Goal: Information Seeking & Learning: Find specific fact

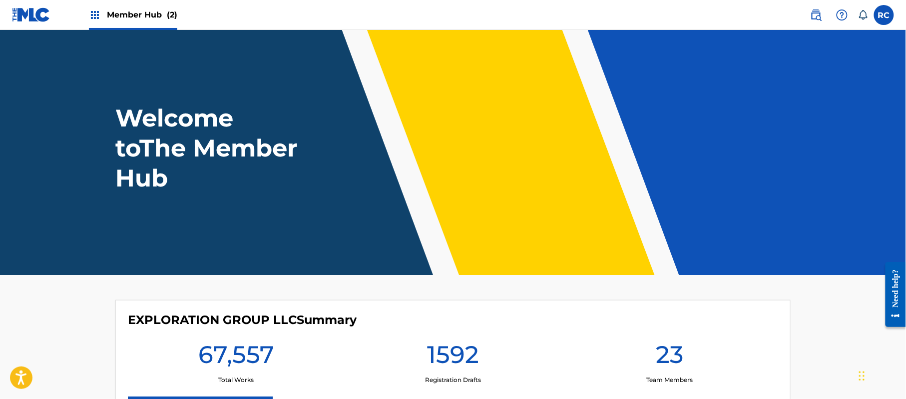
click at [110, 15] on span "Member Hub (2)" at bounding box center [142, 14] width 70 height 11
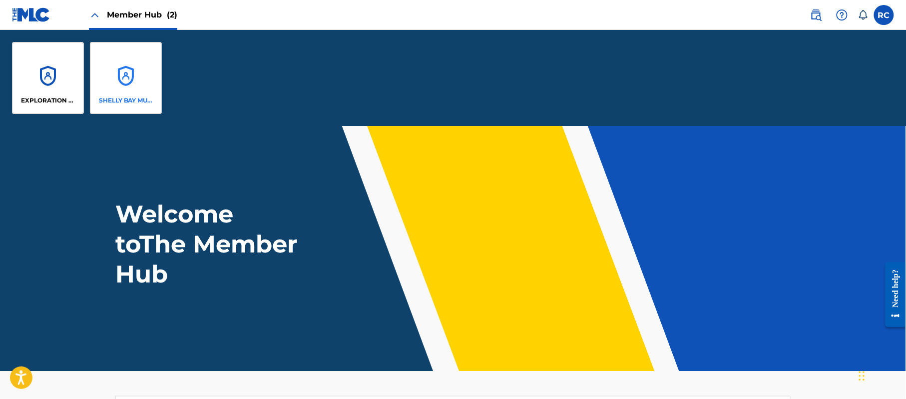
click at [117, 86] on div "SHELLY BAY MUSIC" at bounding box center [126, 78] width 72 height 72
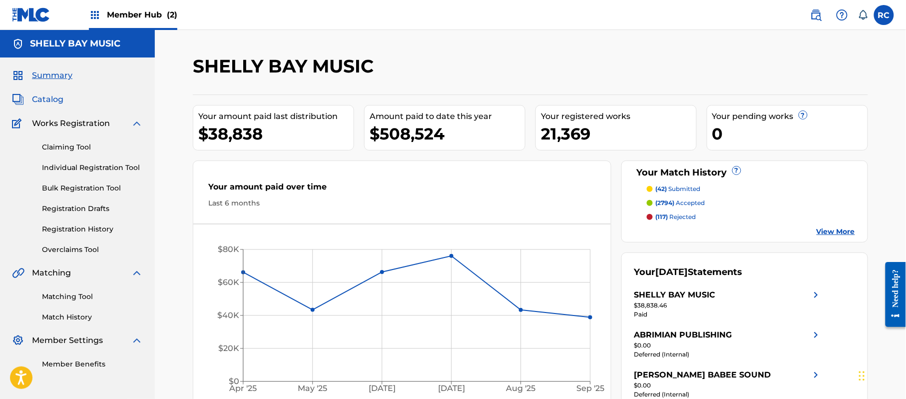
click at [42, 98] on span "Catalog" at bounding box center [47, 99] width 31 height 12
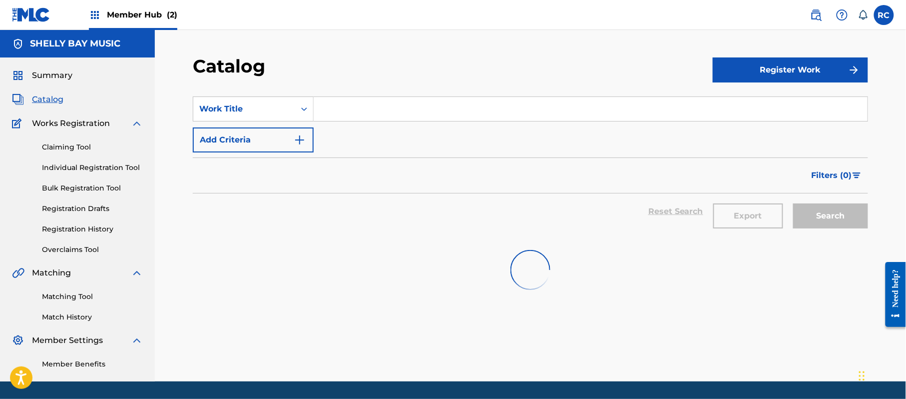
click at [353, 114] on input "Search Form" at bounding box center [591, 109] width 554 height 24
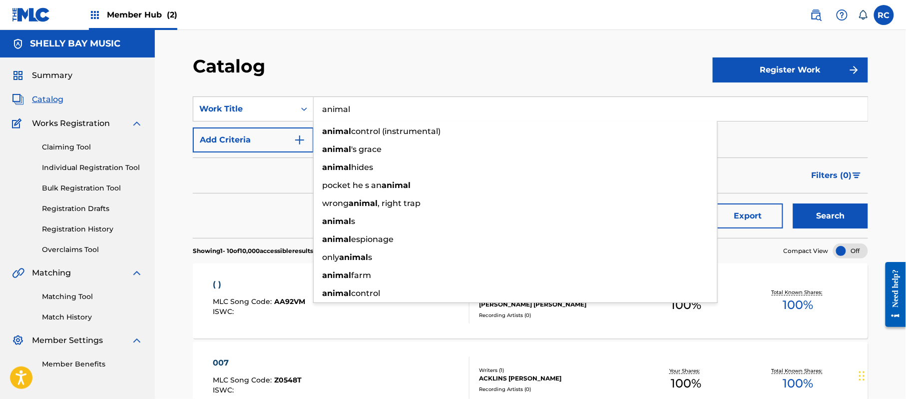
click at [345, 130] on strong "animal" at bounding box center [336, 130] width 29 height 9
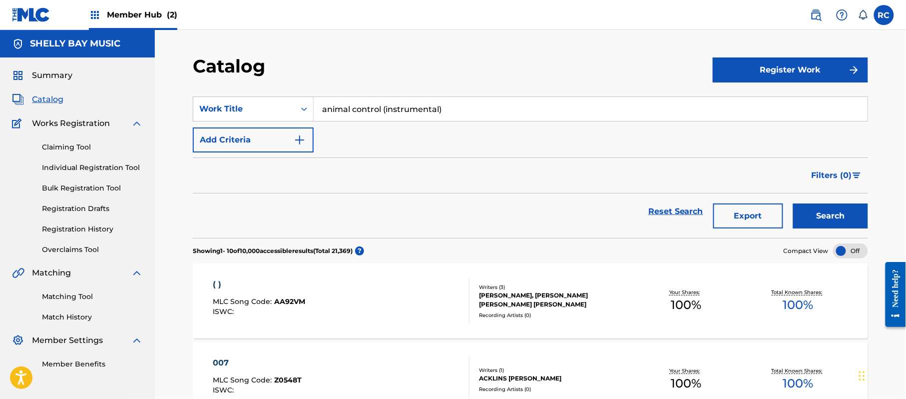
drag, startPoint x: 390, startPoint y: 111, endPoint x: 458, endPoint y: 111, distance: 68.0
click at [458, 111] on input "animal control (instrumental)" at bounding box center [591, 109] width 554 height 24
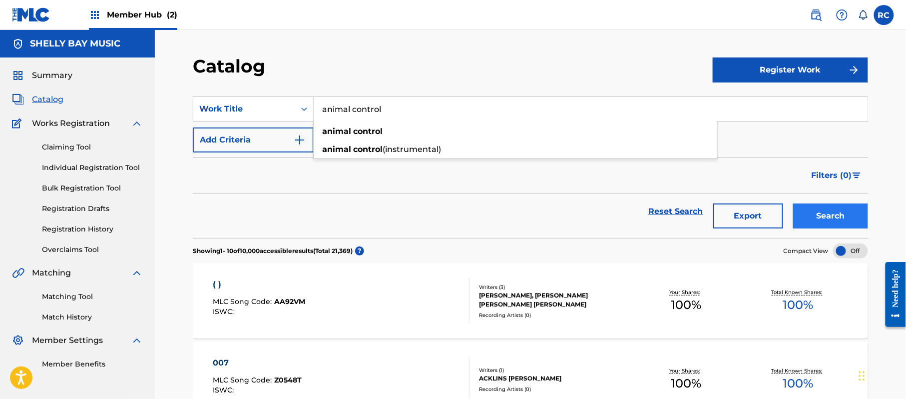
type input "animal control"
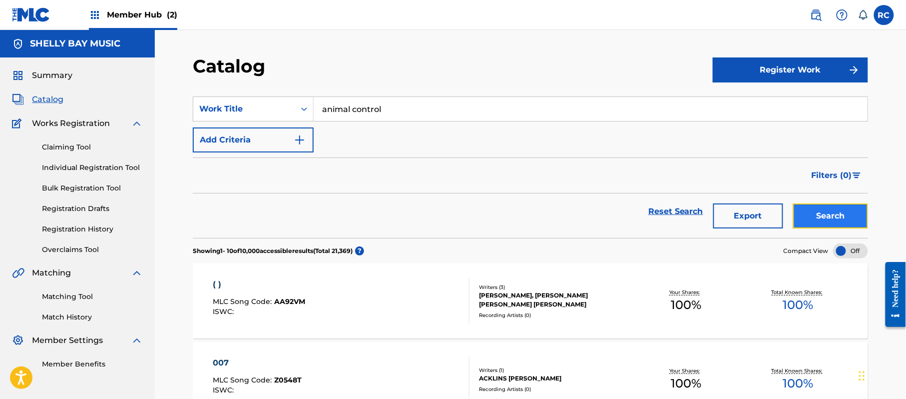
click at [805, 206] on button "Search" at bounding box center [830, 215] width 75 height 25
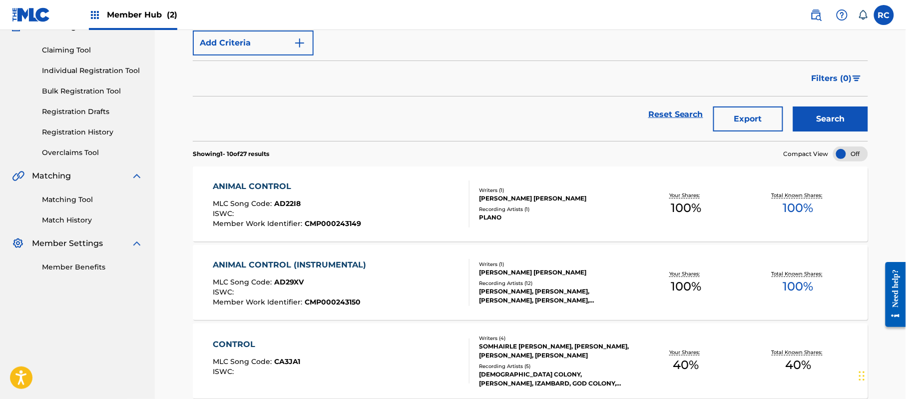
scroll to position [133, 0]
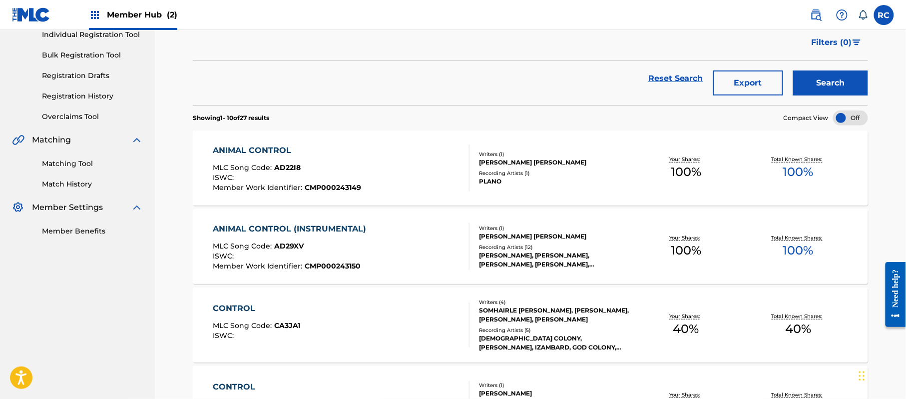
click at [248, 229] on div "ANIMAL CONTROL (INSTRUMENTAL)" at bounding box center [292, 229] width 158 height 12
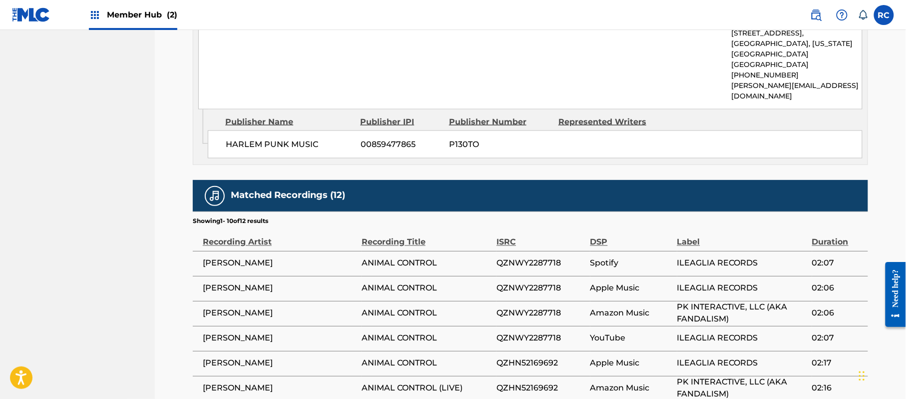
scroll to position [600, 0]
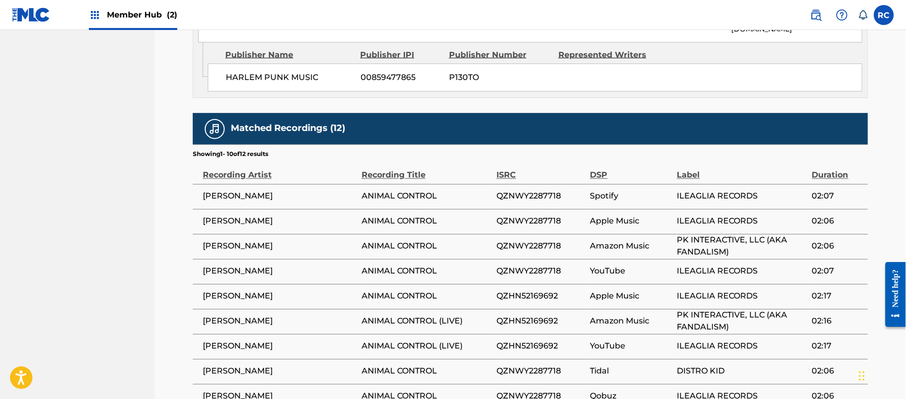
click at [523, 190] on span "QZNWY2287718" at bounding box center [541, 196] width 88 height 12
copy span "QZNWY2287718"
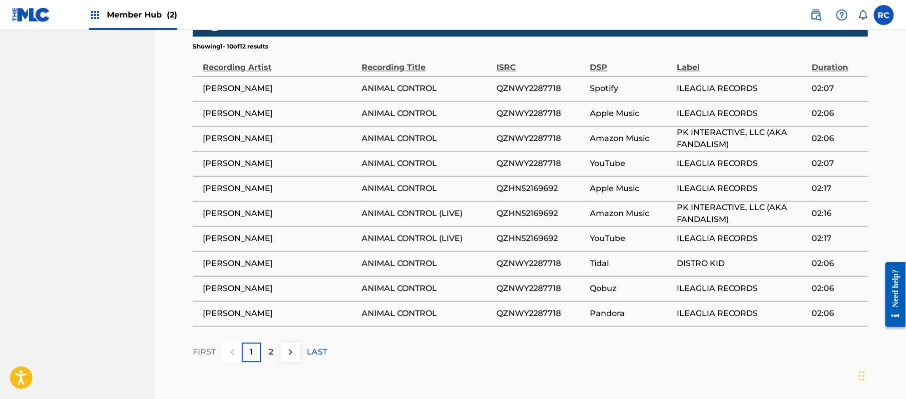
scroll to position [740, 0]
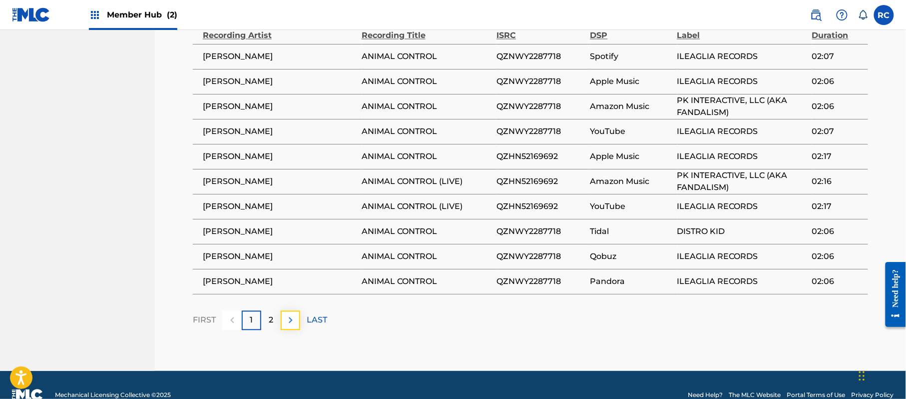
click at [289, 314] on img at bounding box center [291, 320] width 12 height 12
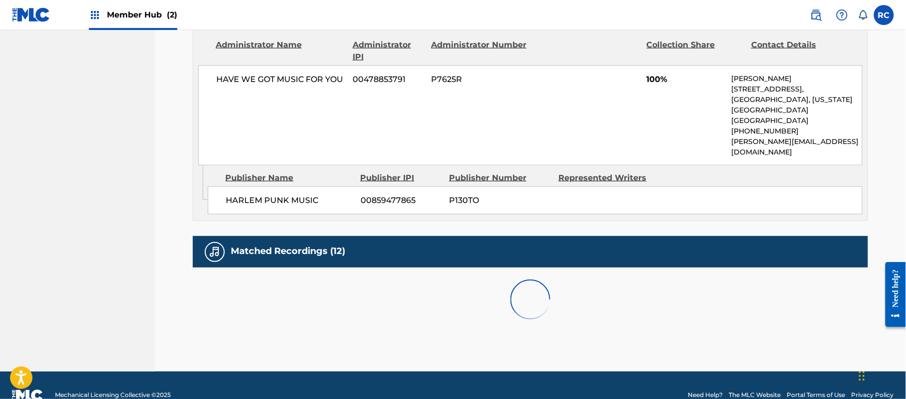
scroll to position [540, 0]
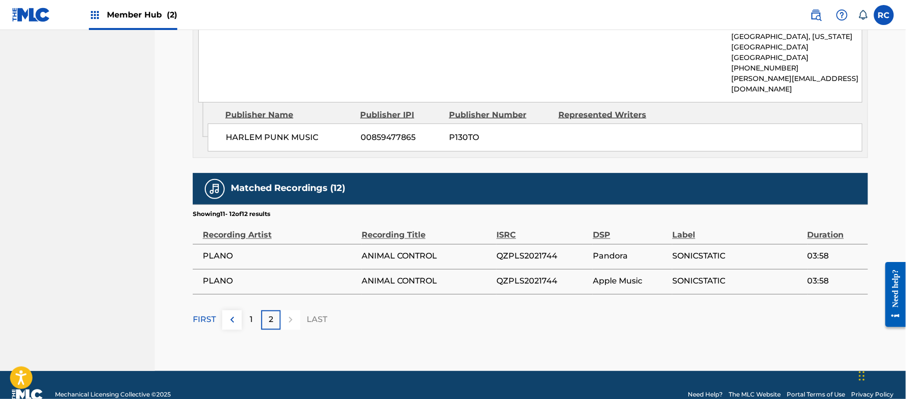
click at [506, 250] on span "QZPLS2021744" at bounding box center [542, 256] width 91 height 12
copy span "QZPLS2021744"
click at [238, 314] on img at bounding box center [232, 320] width 12 height 12
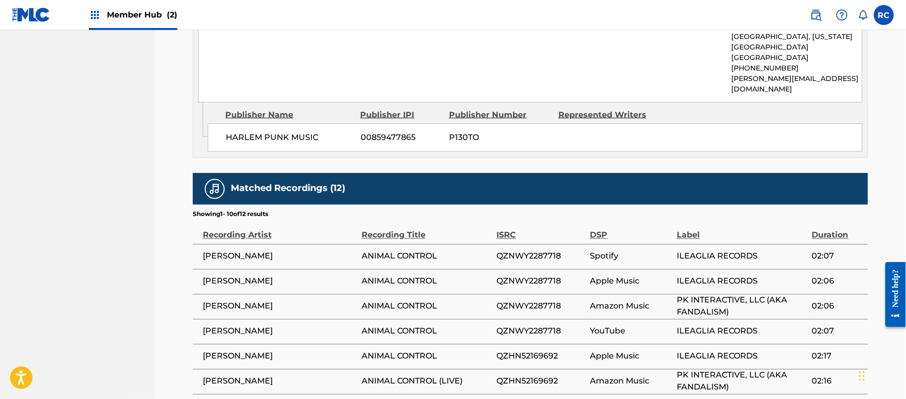
click at [541, 250] on span "QZNWY2287718" at bounding box center [541, 256] width 88 height 12
copy span "QZNWY2287718"
click at [67, 279] on nav "[PERSON_NAME] BAY MUSIC Summary Catalog Works Registration Claiming Tool Indivi…" at bounding box center [77, 30] width 155 height 1080
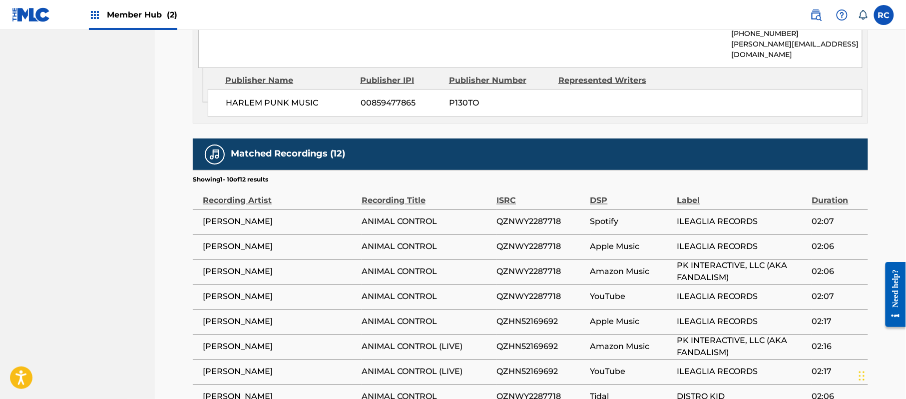
scroll to position [606, 0]
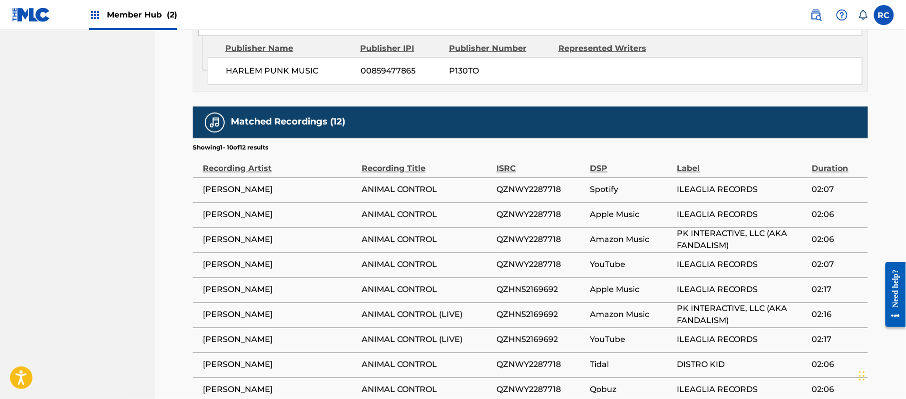
click at [517, 334] on span "QZHN52169692" at bounding box center [541, 340] width 88 height 12
copy span "QZHN52169692"
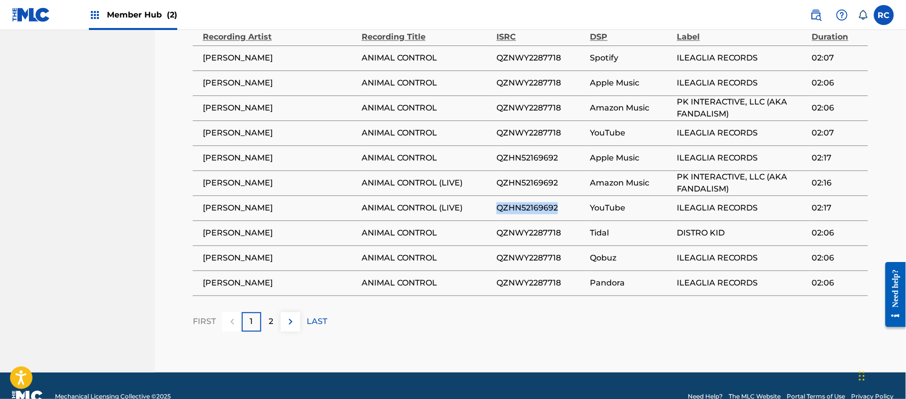
scroll to position [740, 0]
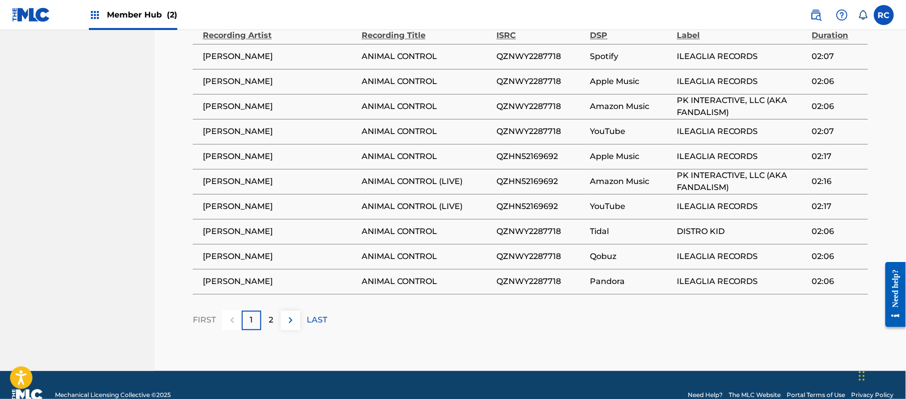
click at [425, 371] on footer "Mechanical Licensing Collective © 2025 Need Help? The MLC Website Portal Terms …" at bounding box center [453, 395] width 906 height 48
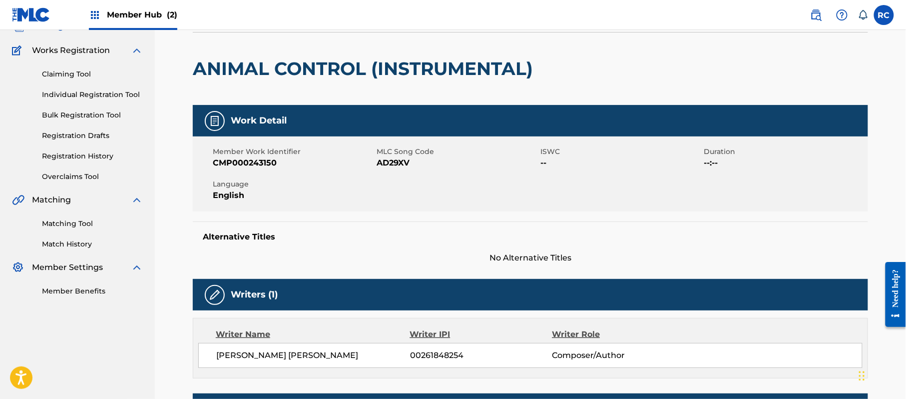
scroll to position [6, 0]
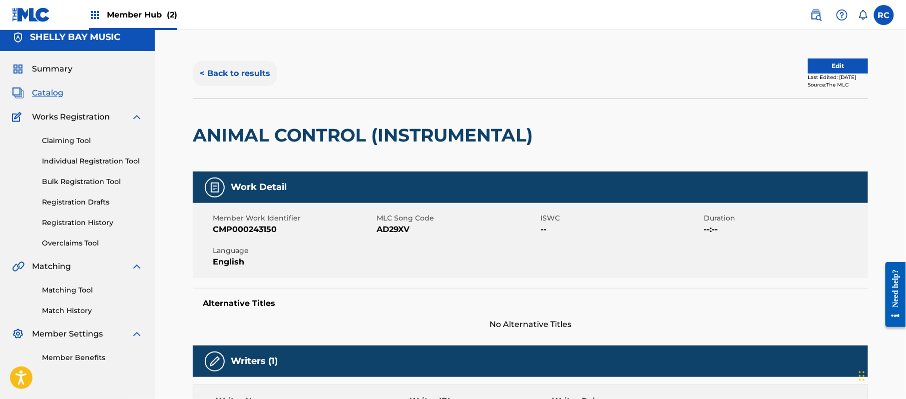
click at [204, 68] on button "< Back to results" at bounding box center [235, 73] width 84 height 25
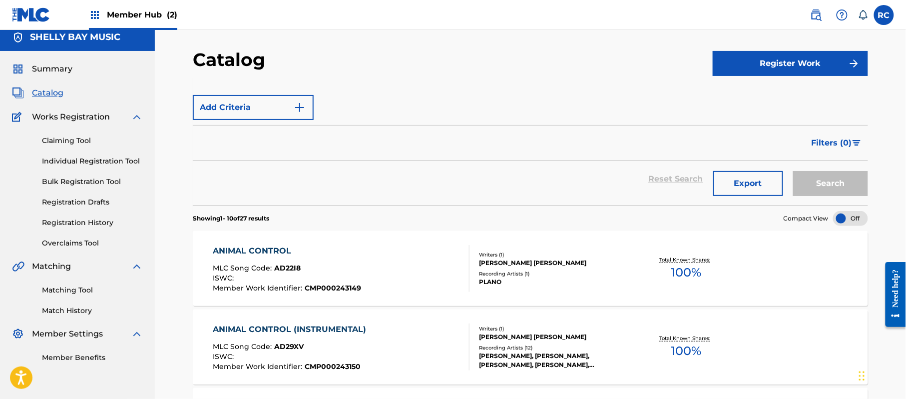
scroll to position [30, 0]
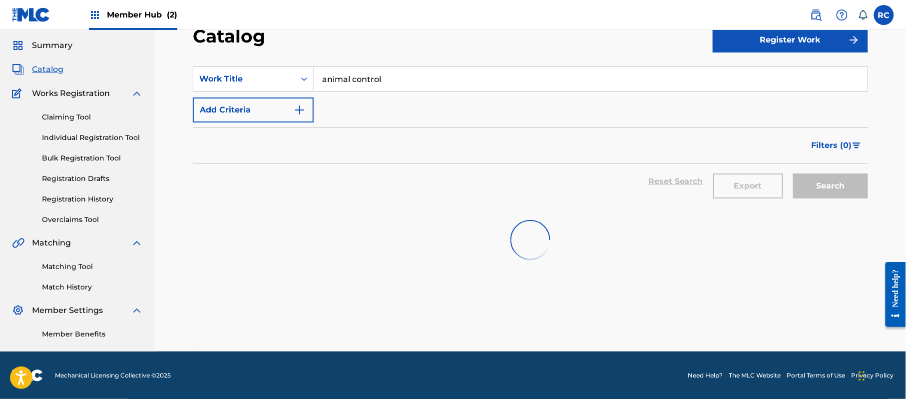
click at [394, 75] on input "animal control" at bounding box center [591, 79] width 554 height 24
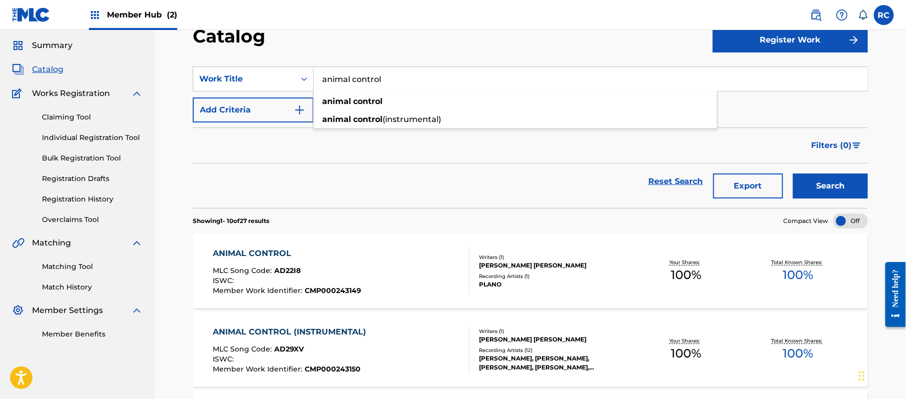
click at [263, 253] on div "ANIMAL CONTROL" at bounding box center [287, 253] width 148 height 12
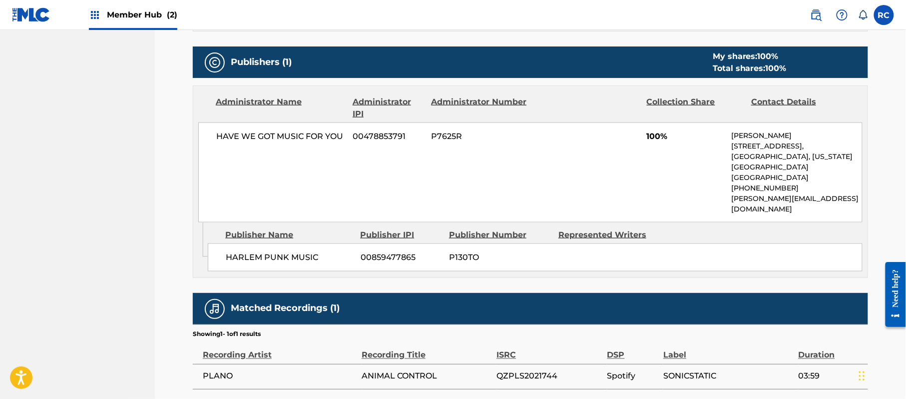
scroll to position [478, 0]
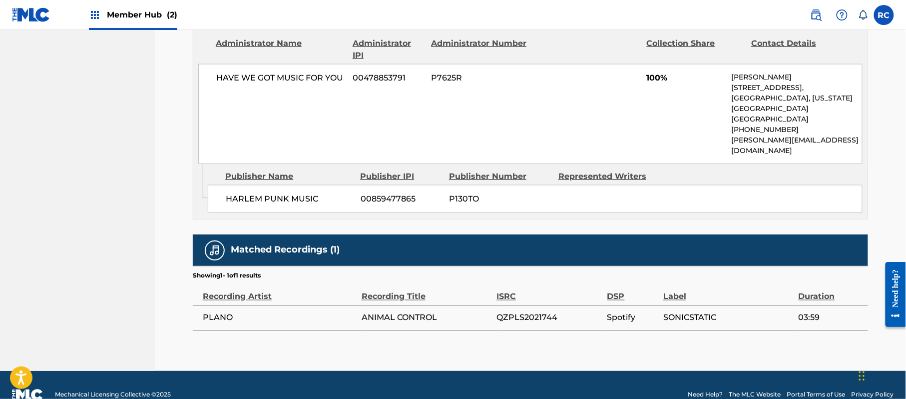
click at [542, 312] on span "QZPLS2021744" at bounding box center [550, 318] width 106 height 12
copy span "QZPLS2021744"
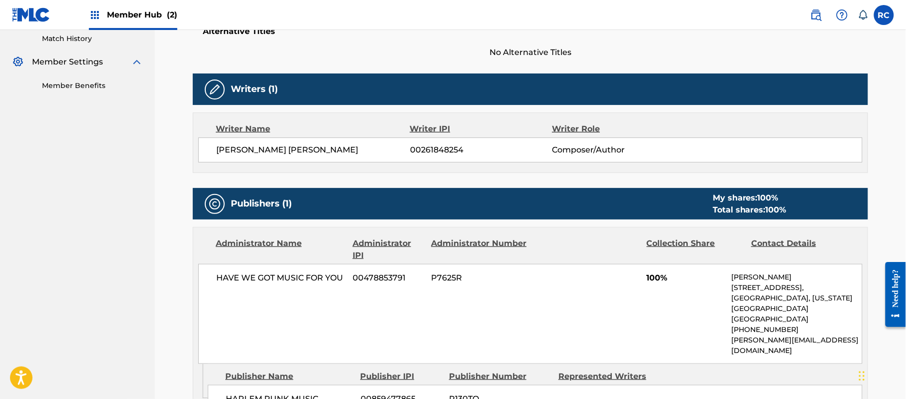
scroll to position [0, 0]
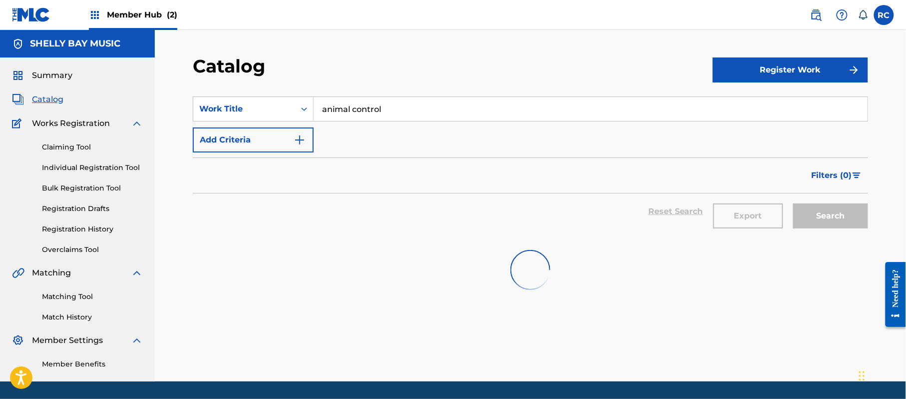
scroll to position [30, 0]
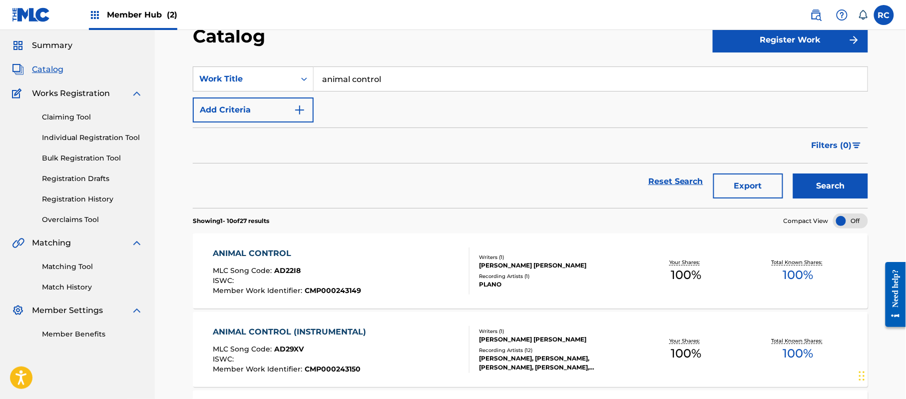
click at [286, 332] on div "ANIMAL CONTROL (INSTRUMENTAL)" at bounding box center [292, 332] width 158 height 12
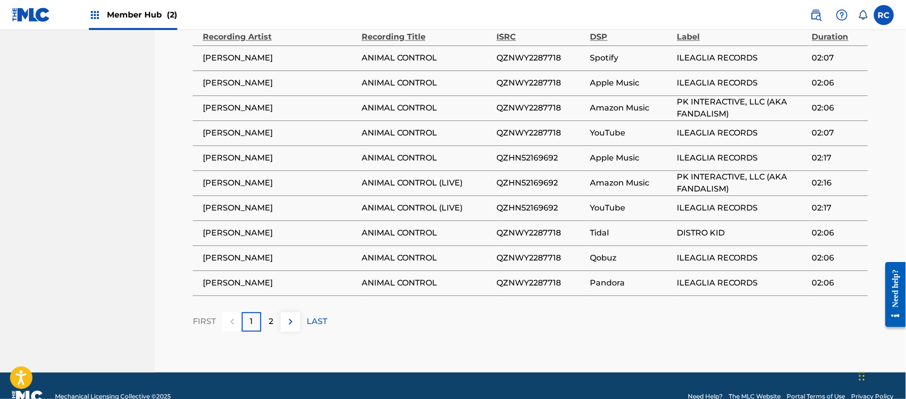
scroll to position [740, 0]
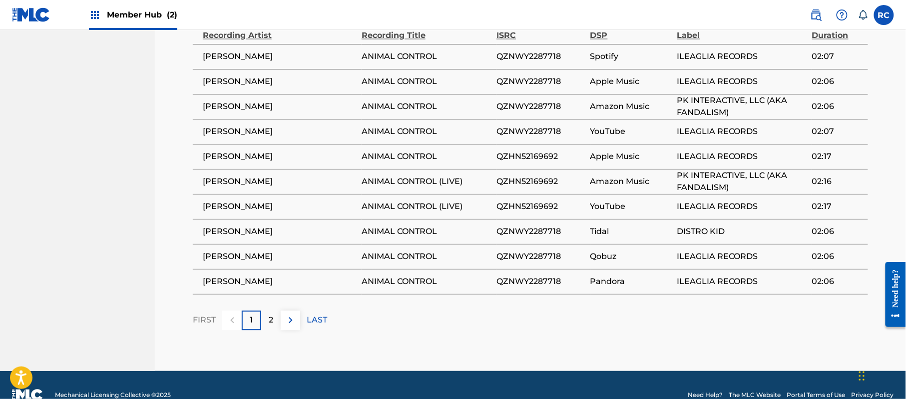
click at [414, 50] on span "ANIMAL CONTROL" at bounding box center [427, 56] width 130 height 12
click at [488, 310] on div "FIRST 1 2 LAST" at bounding box center [531, 319] width 676 height 19
